Goal: Task Accomplishment & Management: Manage account settings

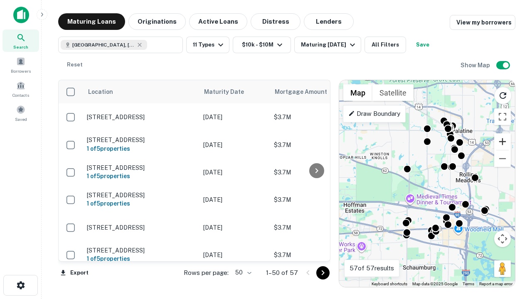
click at [503, 142] on button "Zoom in" at bounding box center [502, 141] width 17 height 17
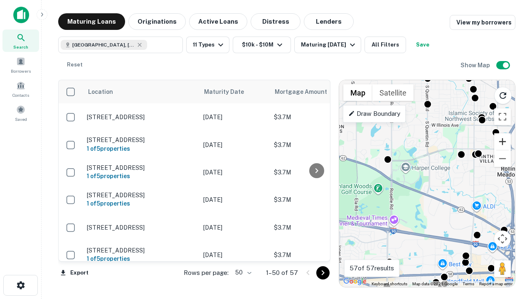
click at [503, 142] on button "Zoom in" at bounding box center [502, 141] width 17 height 17
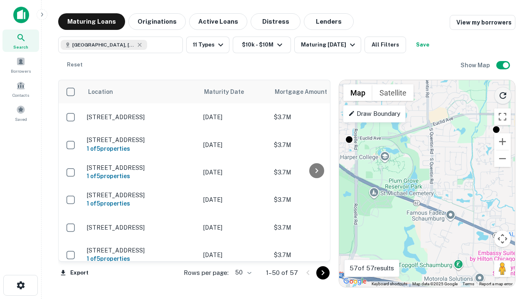
click at [503, 94] on icon "Reload search area" at bounding box center [503, 96] width 10 height 10
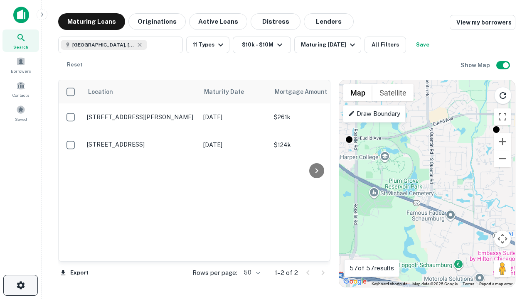
click at [20, 286] on icon "button" at bounding box center [21, 286] width 10 height 10
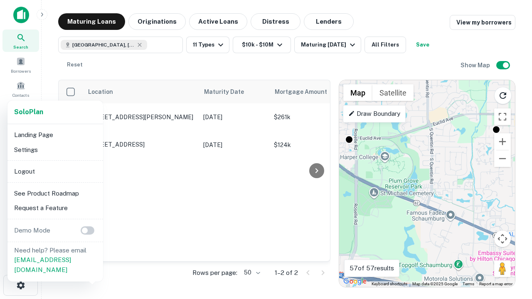
click at [55, 171] on li "Logout" at bounding box center [55, 171] width 89 height 15
